Goal: Find specific page/section

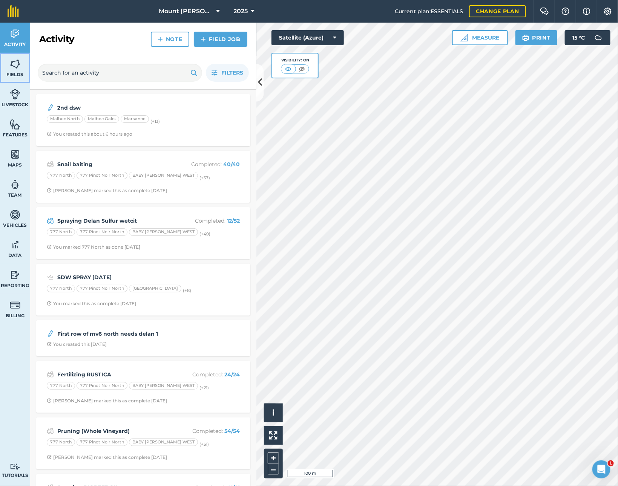
click at [20, 66] on img at bounding box center [15, 63] width 11 height 11
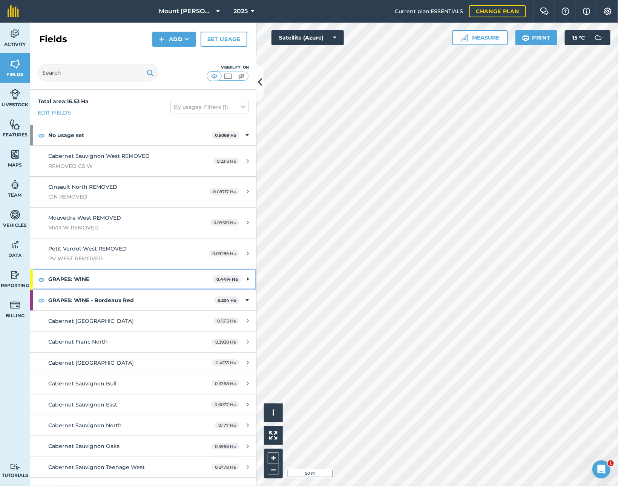
click at [169, 271] on strong "GRAPES: WINE" at bounding box center [130, 279] width 165 height 20
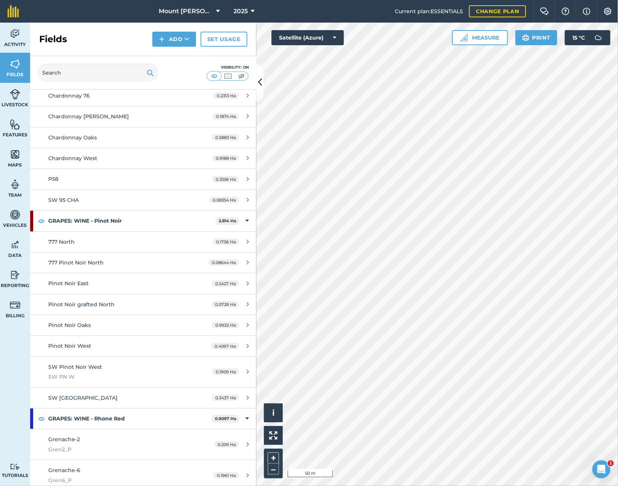
scroll to position [810, 0]
